Goal: Transaction & Acquisition: Purchase product/service

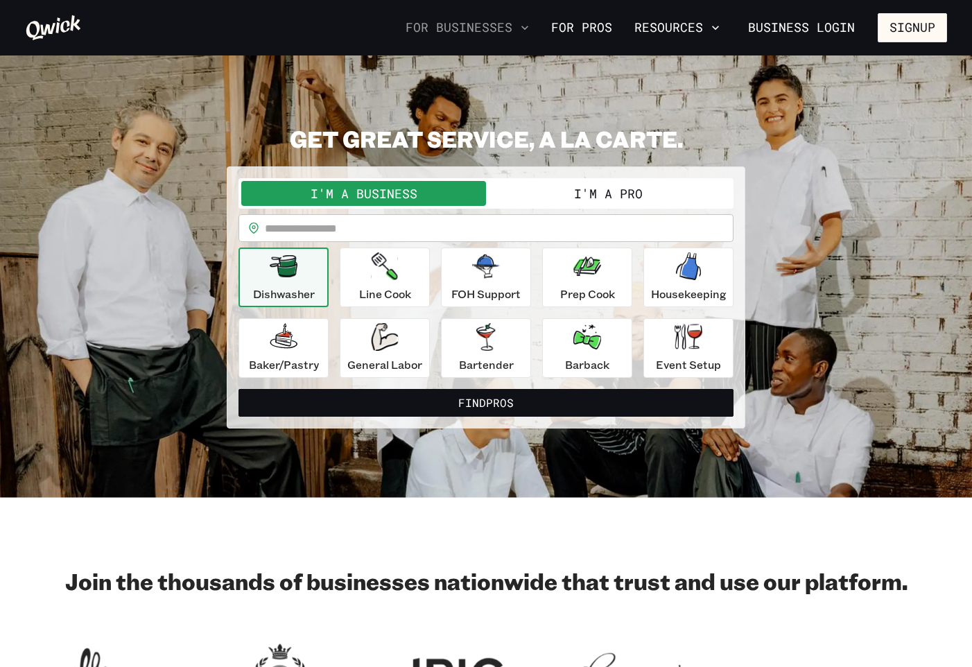
click at [517, 28] on button "For Businesses" at bounding box center [467, 28] width 135 height 24
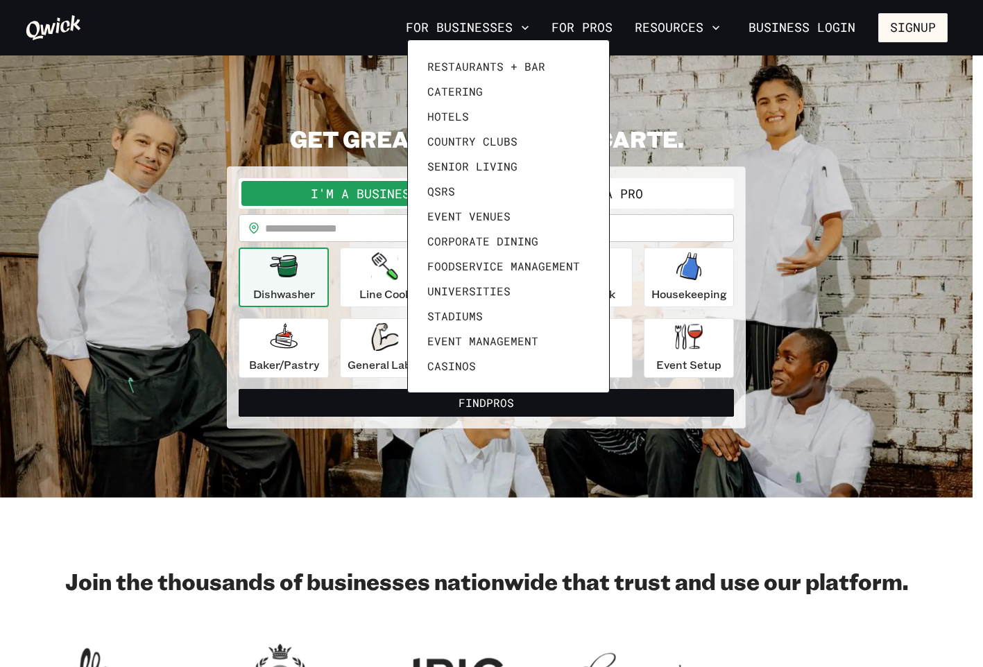
click at [806, 24] on div at bounding box center [491, 333] width 983 height 667
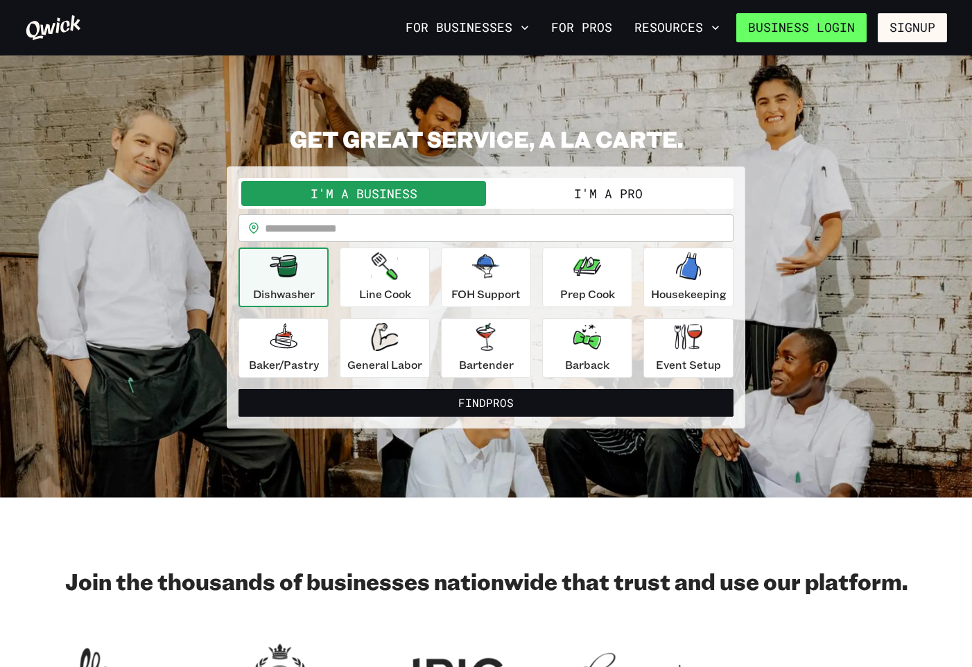
click at [796, 28] on link "Business Login" at bounding box center [802, 27] width 130 height 29
click at [603, 190] on button "I'm a Pro" at bounding box center [608, 193] width 245 height 25
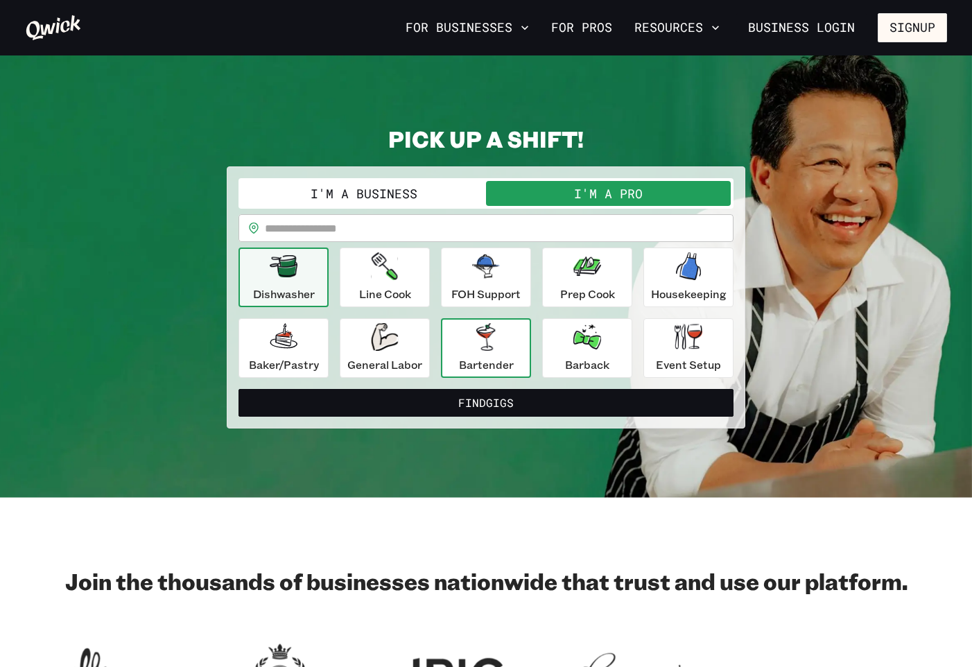
click at [491, 351] on div "Bartender" at bounding box center [486, 348] width 55 height 50
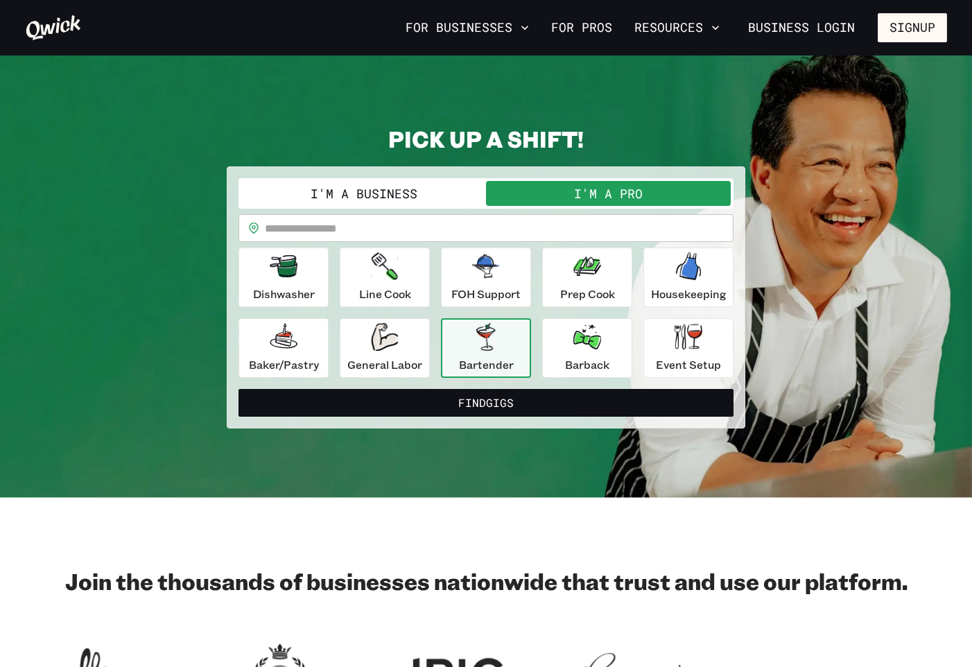
click at [372, 207] on div "I'm a Business I'm a Pro" at bounding box center [486, 193] width 495 height 31
click at [368, 198] on button "I'm a Business" at bounding box center [363, 193] width 245 height 25
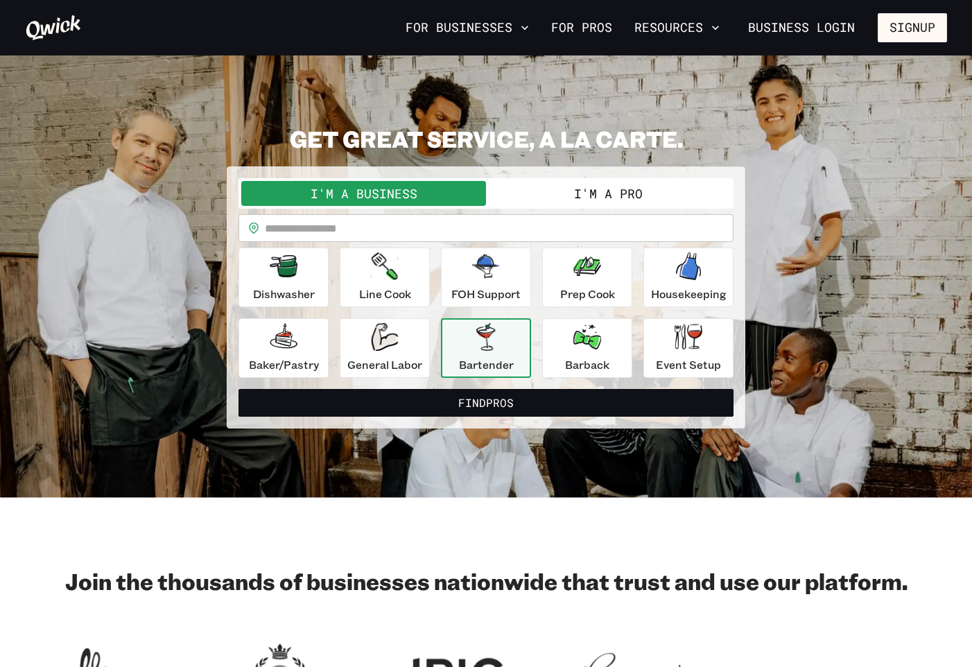
click at [481, 353] on div "Bartender" at bounding box center [486, 348] width 55 height 50
click at [408, 225] on input "text" at bounding box center [499, 228] width 469 height 28
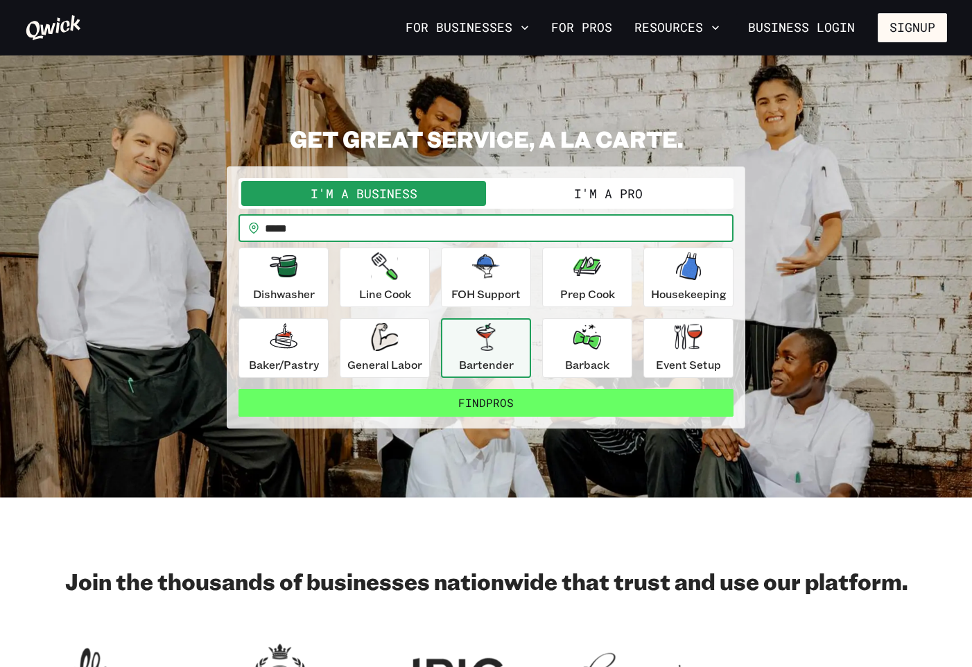
type input "*****"
click at [510, 402] on button "Find Pros" at bounding box center [486, 403] width 495 height 28
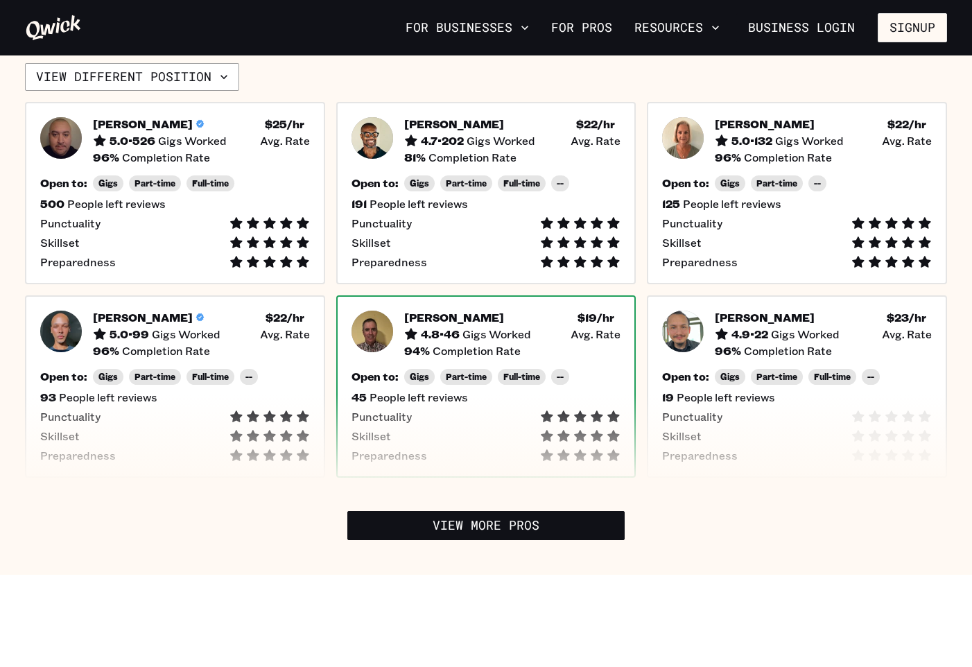
scroll to position [208, 0]
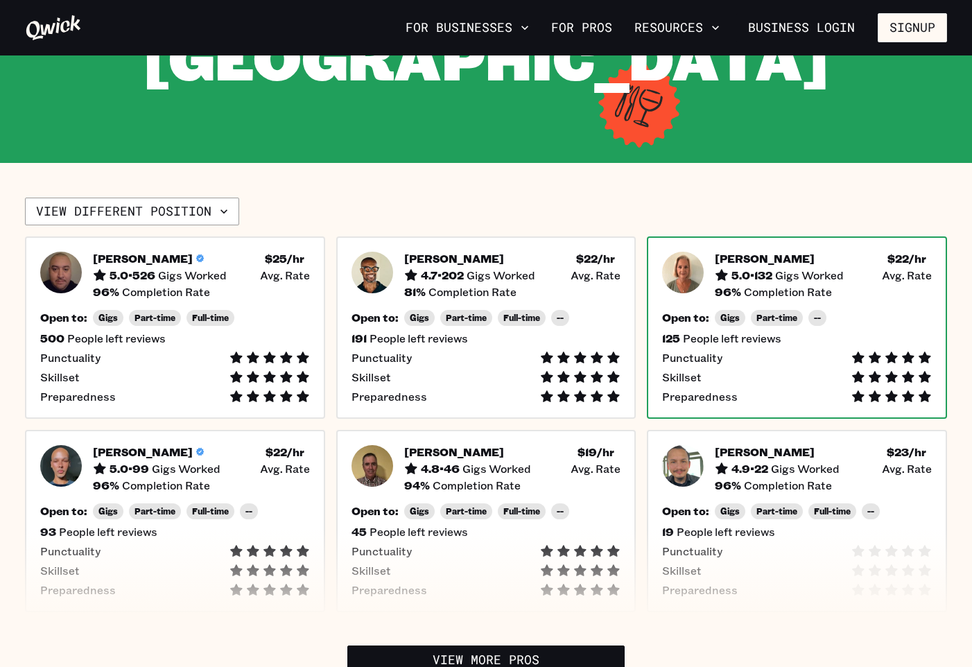
click at [773, 351] on div "Punctuality" at bounding box center [797, 358] width 270 height 14
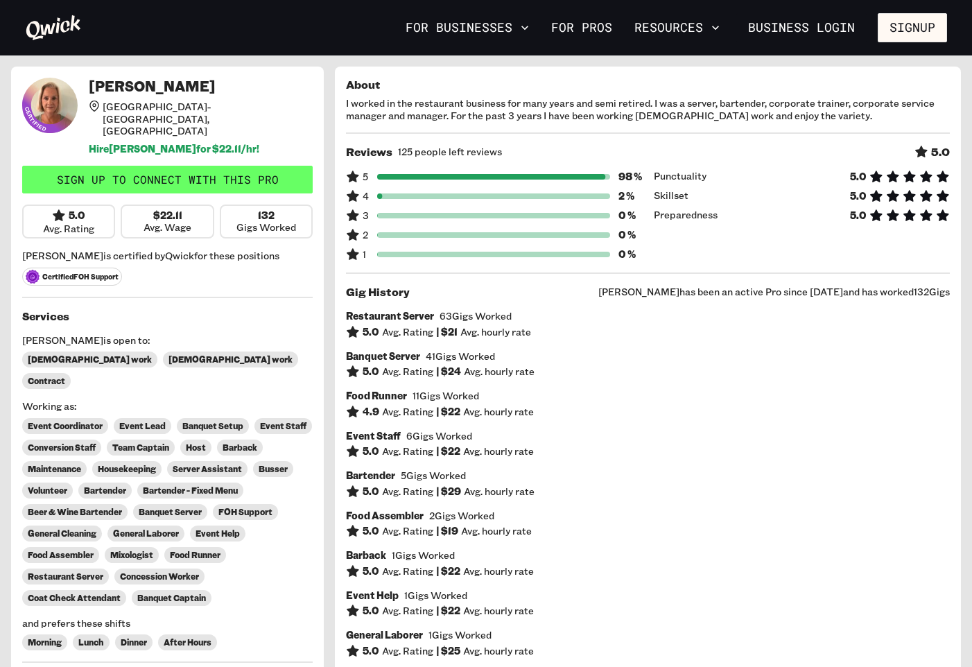
click at [187, 166] on link "Sign up to connect with this Pro" at bounding box center [167, 180] width 291 height 28
